Goal: Information Seeking & Learning: Learn about a topic

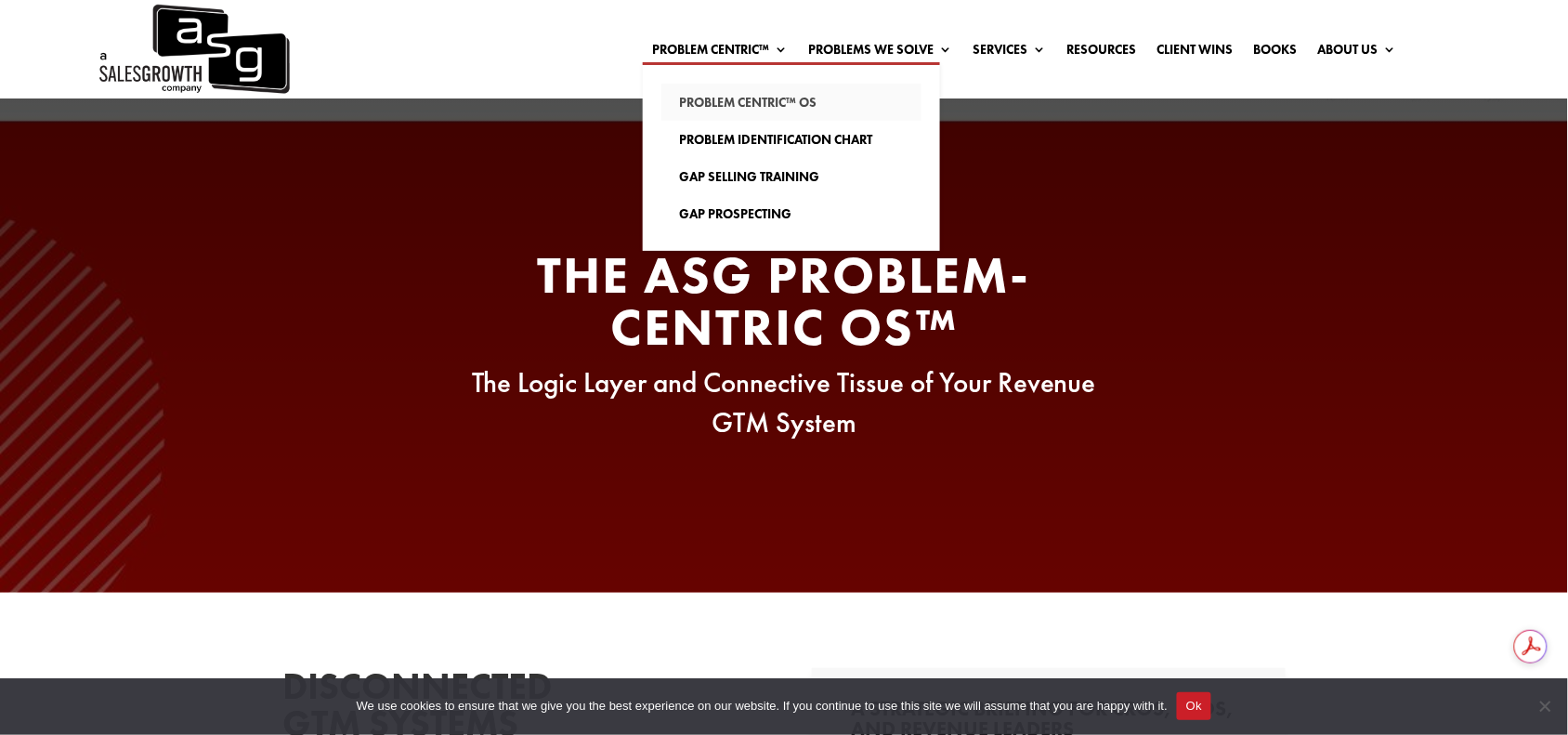
click at [697, 94] on link "Problem Centric™ OS" at bounding box center [792, 102] width 260 height 37
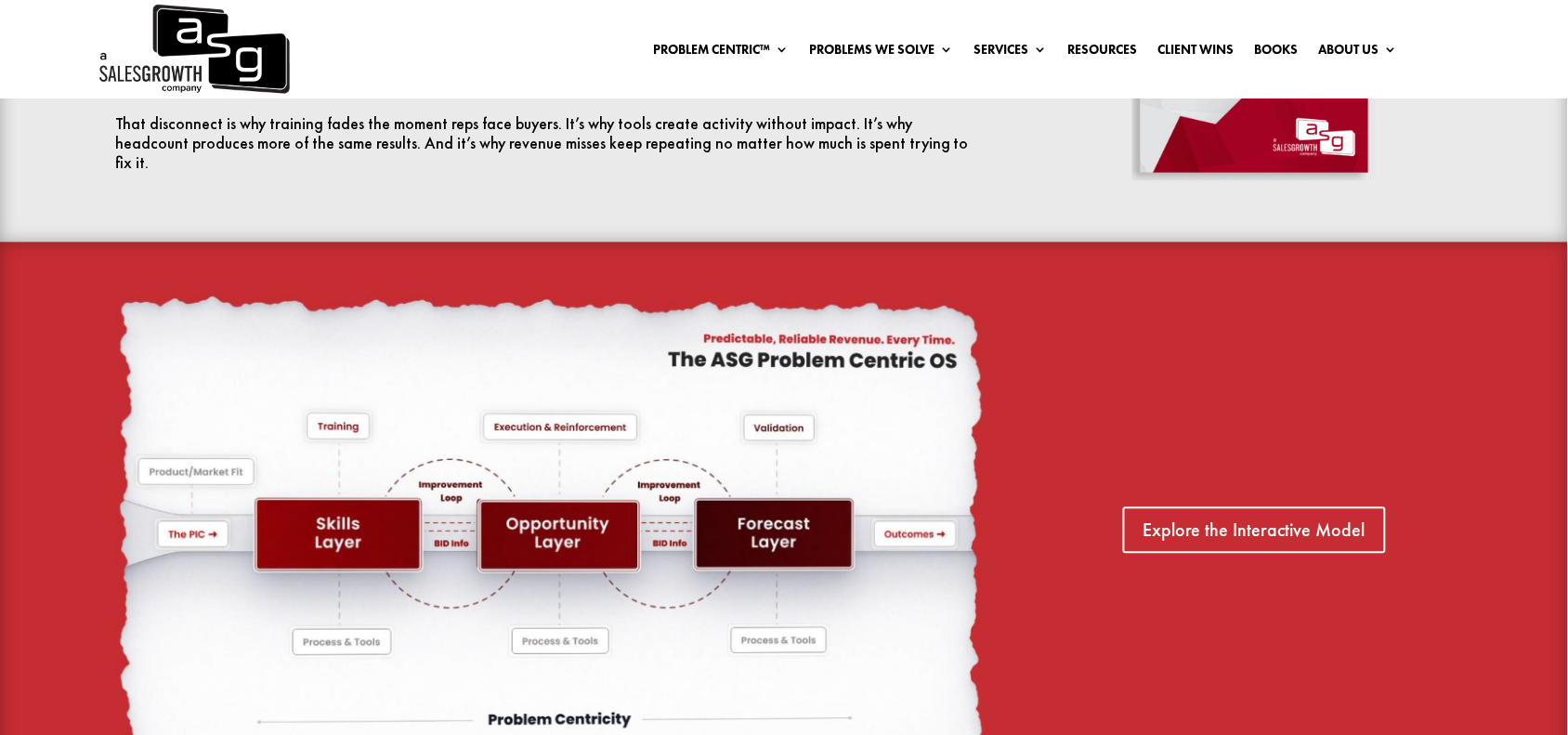
scroll to position [1275, 0]
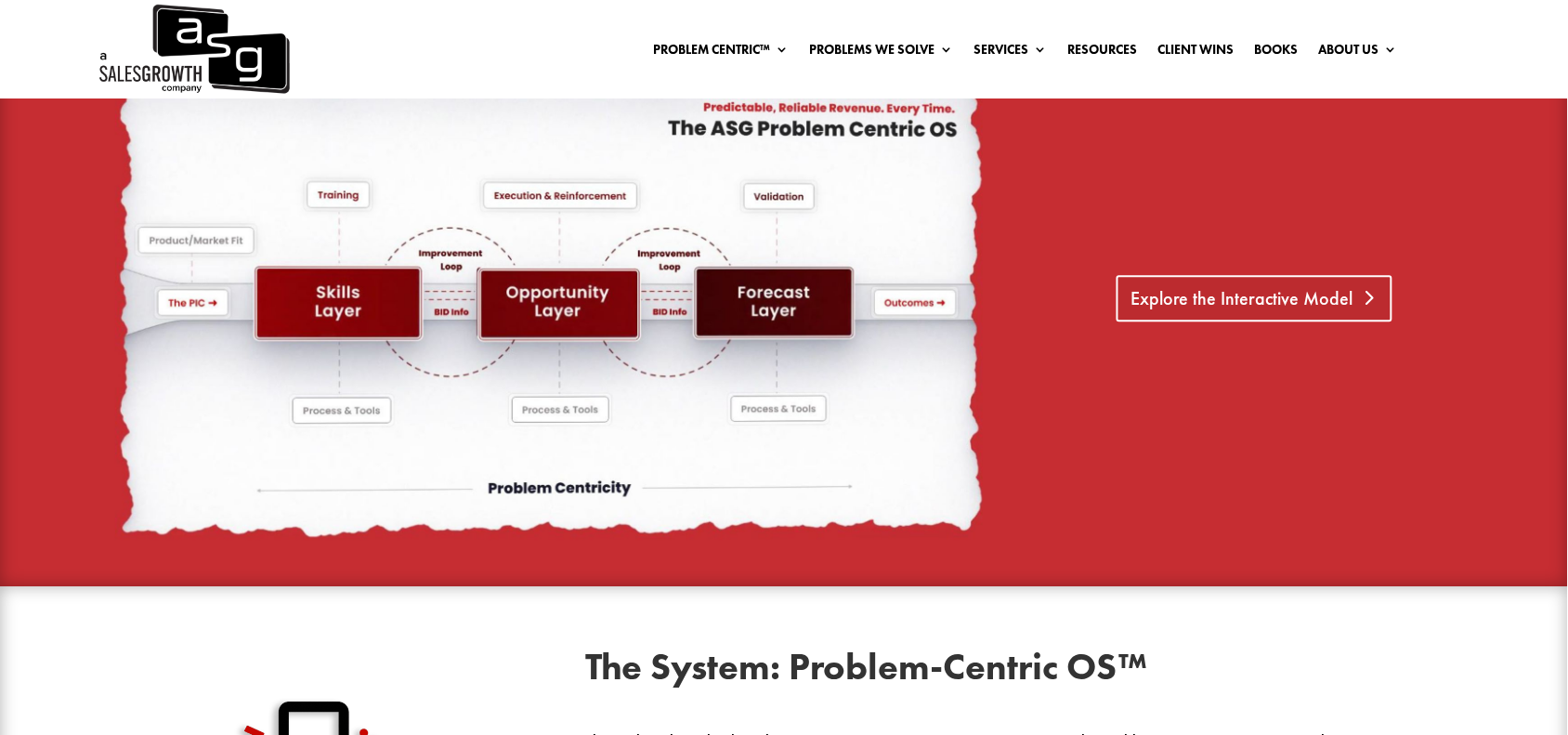
click at [1254, 298] on link "Explore the Interactive Model" at bounding box center [1254, 298] width 276 height 46
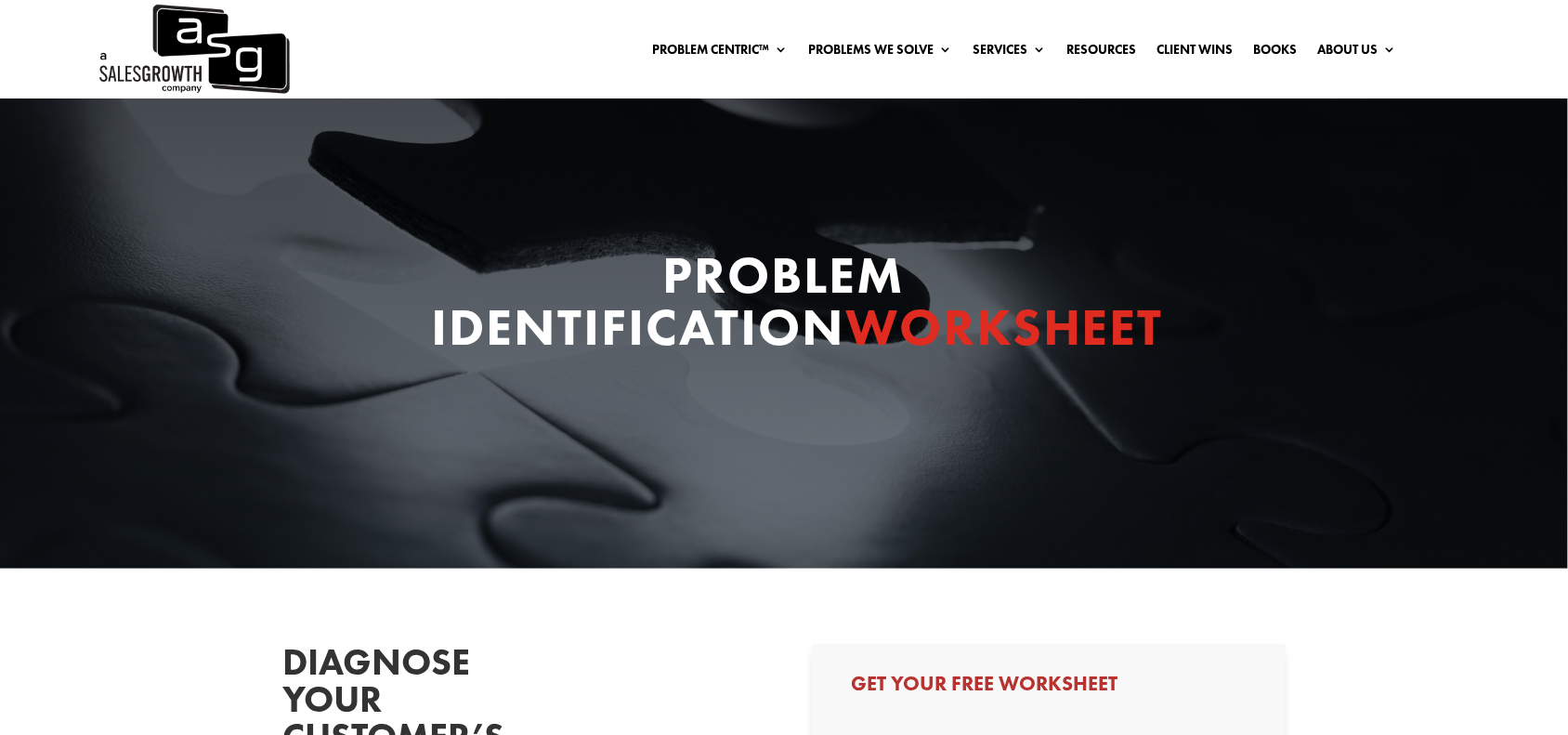
select select "Other"
click at [1254, 49] on link "Books" at bounding box center [1275, 53] width 44 height 20
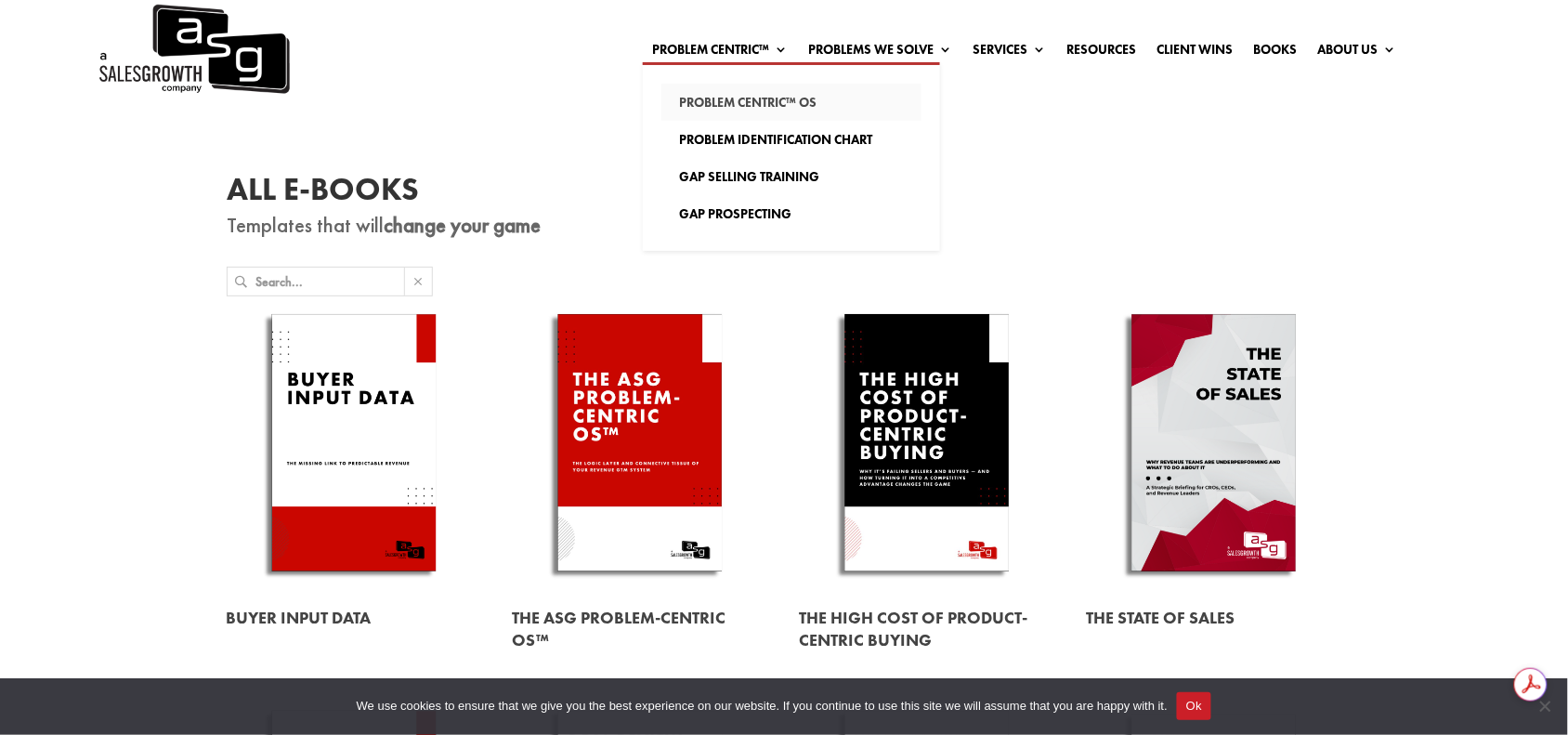
drag, startPoint x: 734, startPoint y: 137, endPoint x: 720, endPoint y: 118, distance: 23.6
click at [734, 137] on link "Problem Identification Chart" at bounding box center [792, 139] width 260 height 37
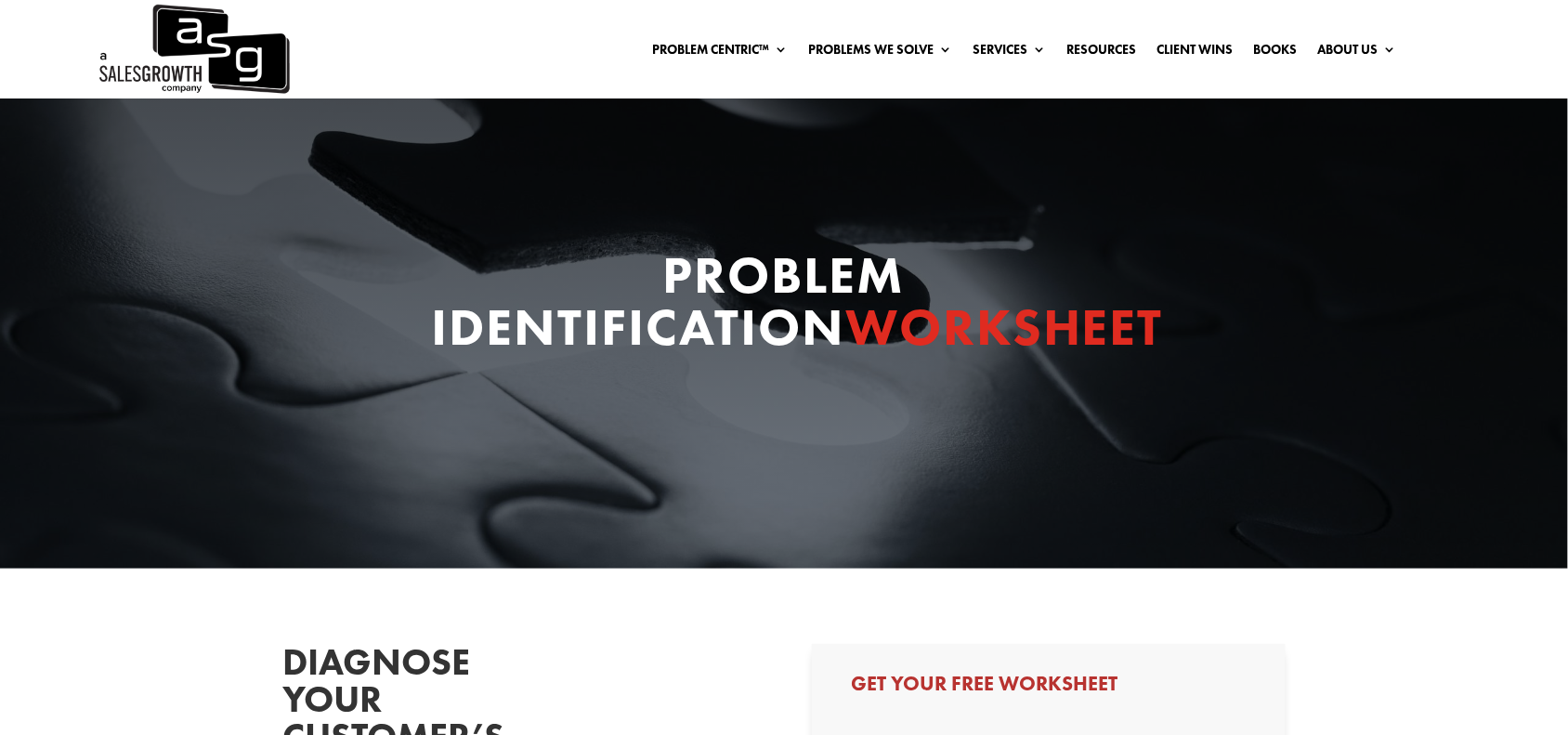
select select "Other"
